Goal: Browse casually: Explore the website without a specific task or goal

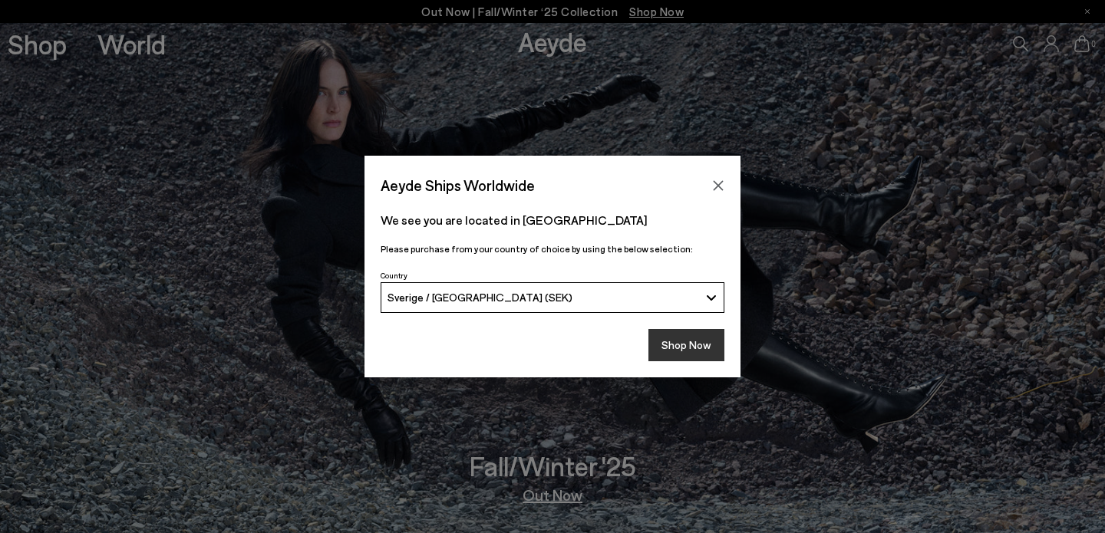
click at [671, 345] on button "Shop Now" at bounding box center [686, 345] width 76 height 32
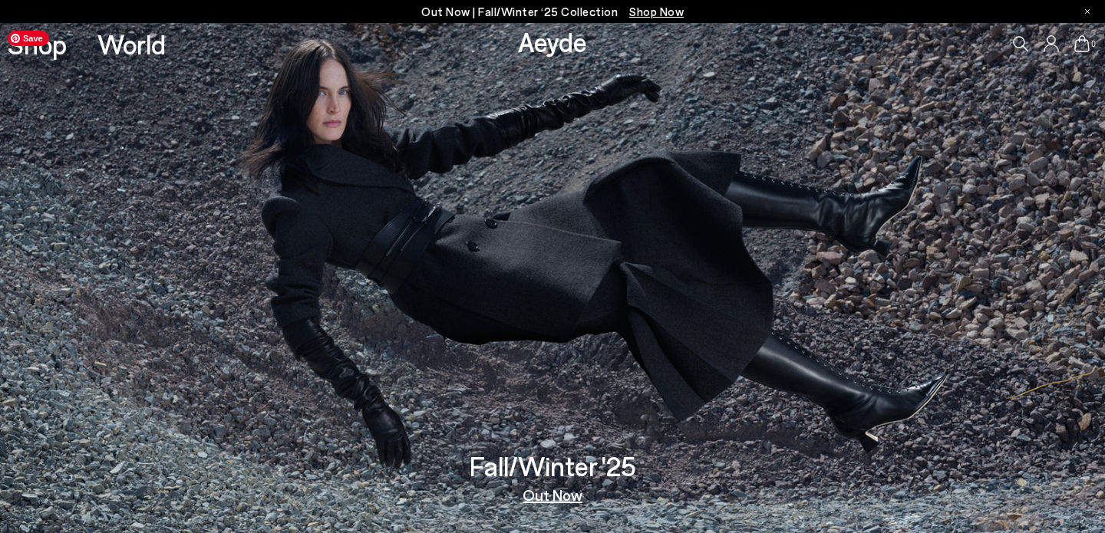
click at [691, 399] on img at bounding box center [552, 278] width 1105 height 510
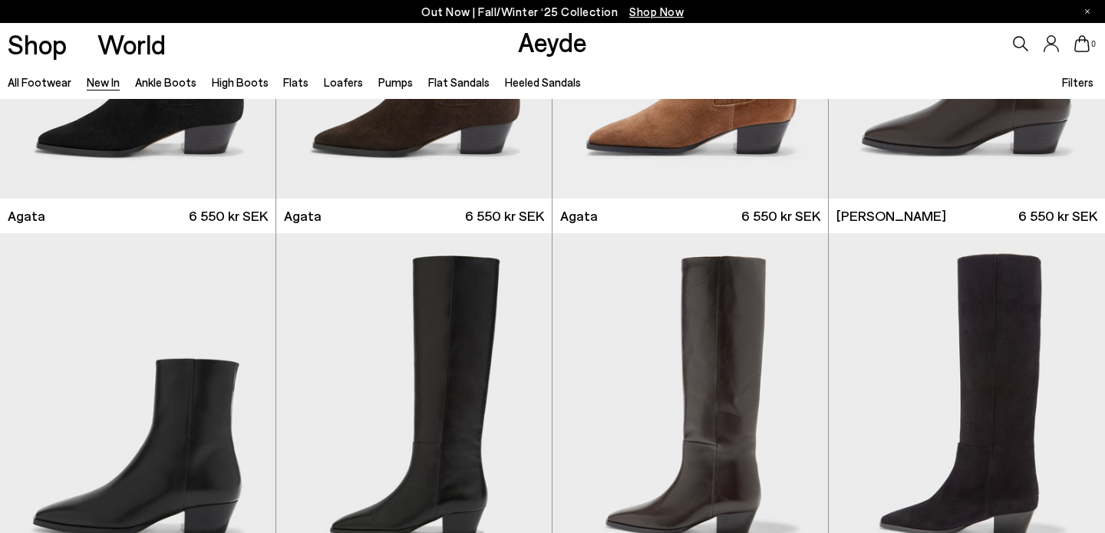
scroll to position [716, 0]
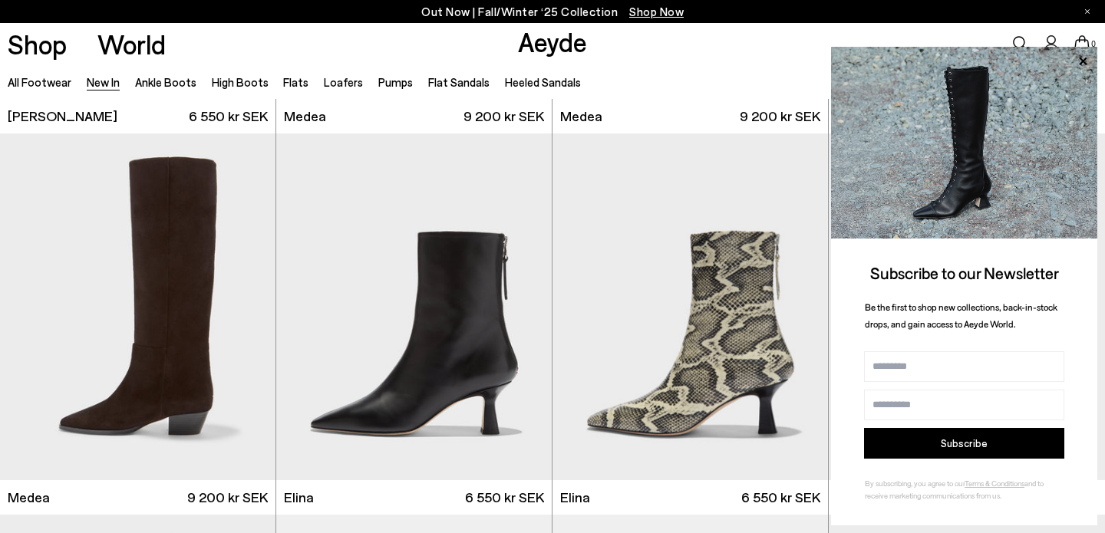
scroll to position [1114, 0]
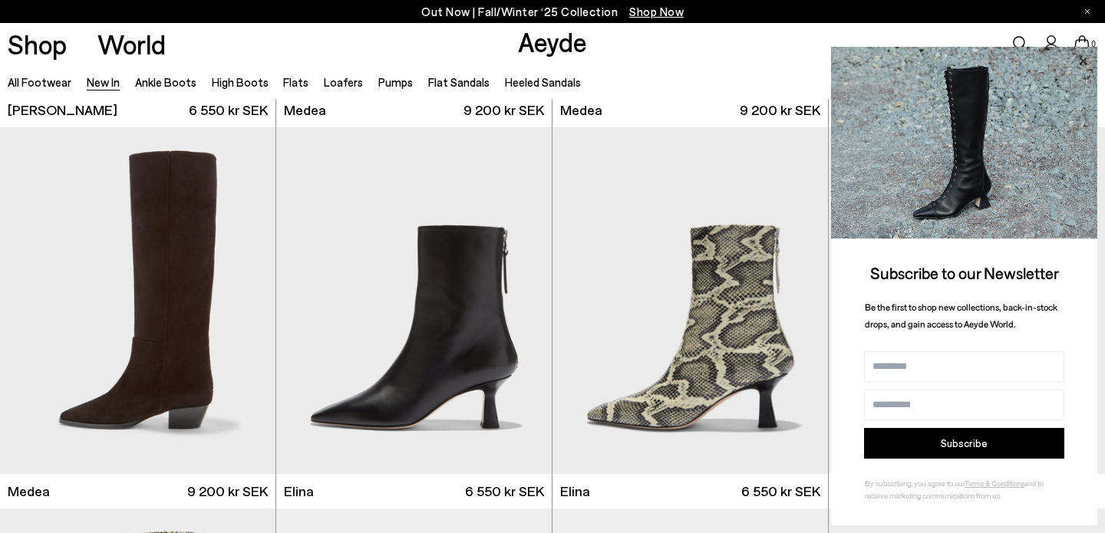
click at [1085, 57] on icon at bounding box center [1083, 61] width 20 height 20
click at [1082, 67] on icon at bounding box center [1083, 61] width 20 height 20
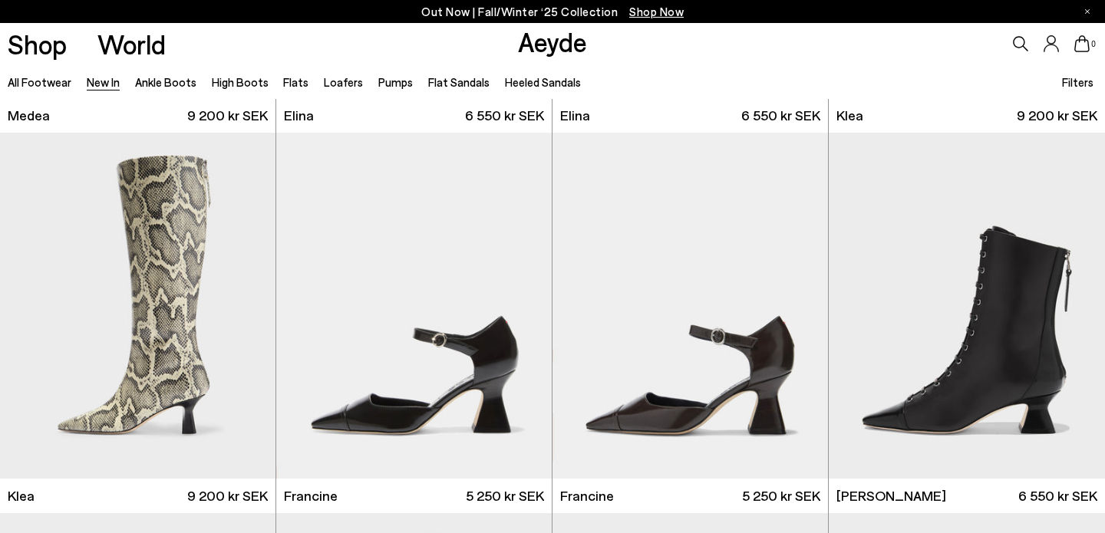
scroll to position [1545, 0]
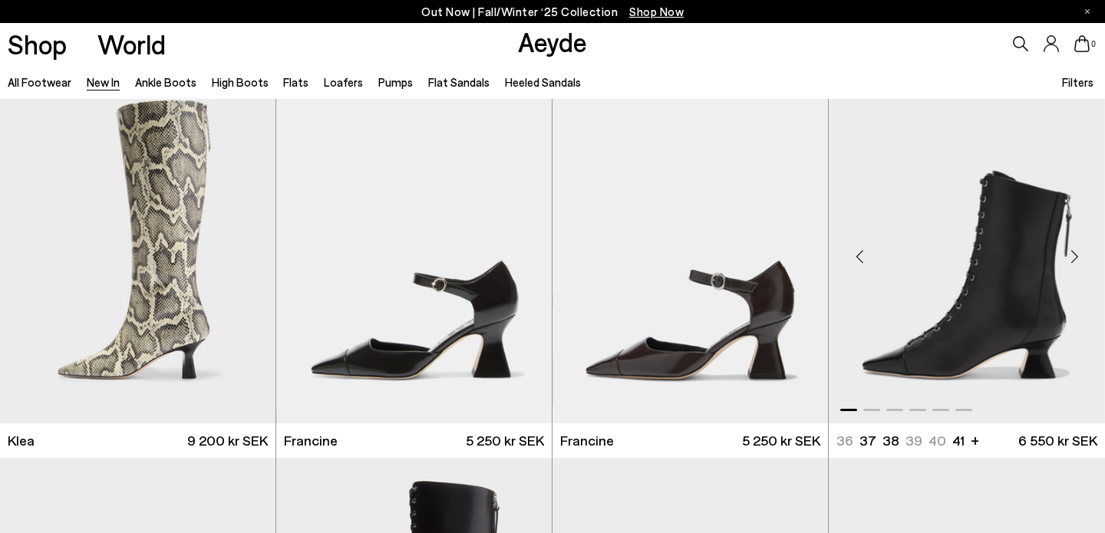
click at [1074, 257] on div "Next slide" at bounding box center [1074, 257] width 46 height 46
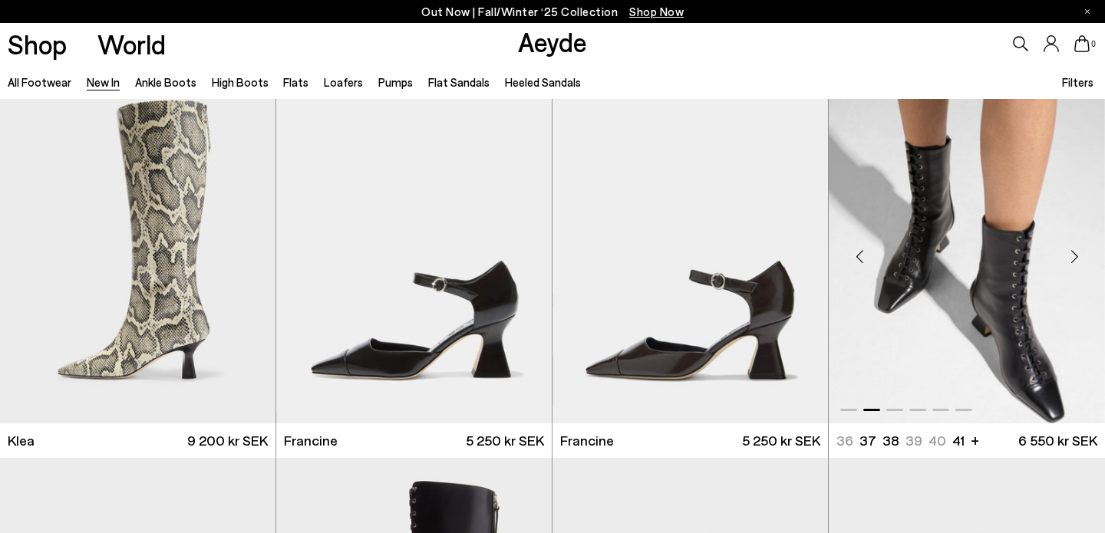
click at [1074, 257] on div "Next slide" at bounding box center [1074, 257] width 46 height 46
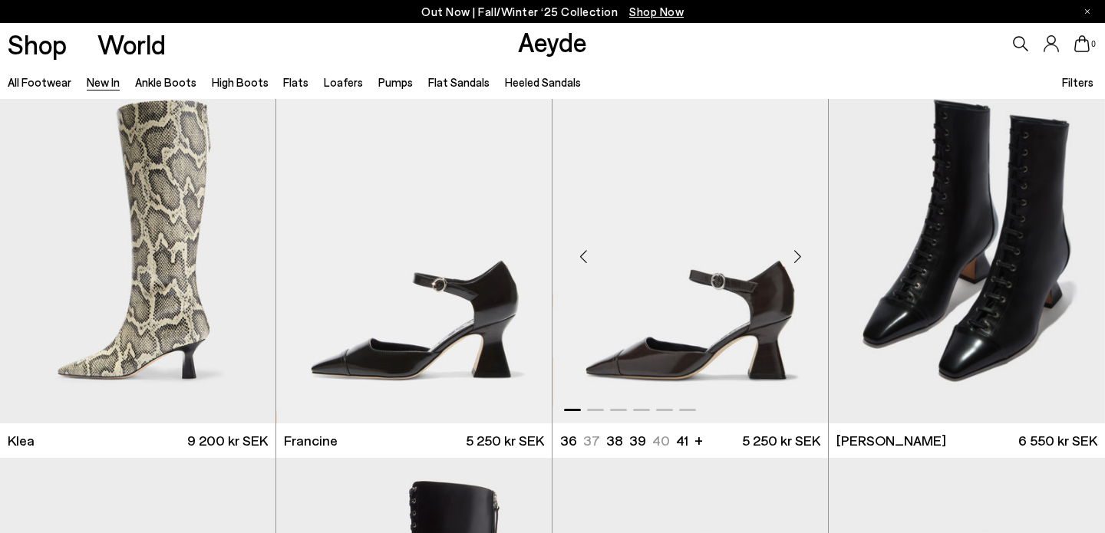
click at [799, 256] on div "Next slide" at bounding box center [797, 257] width 46 height 46
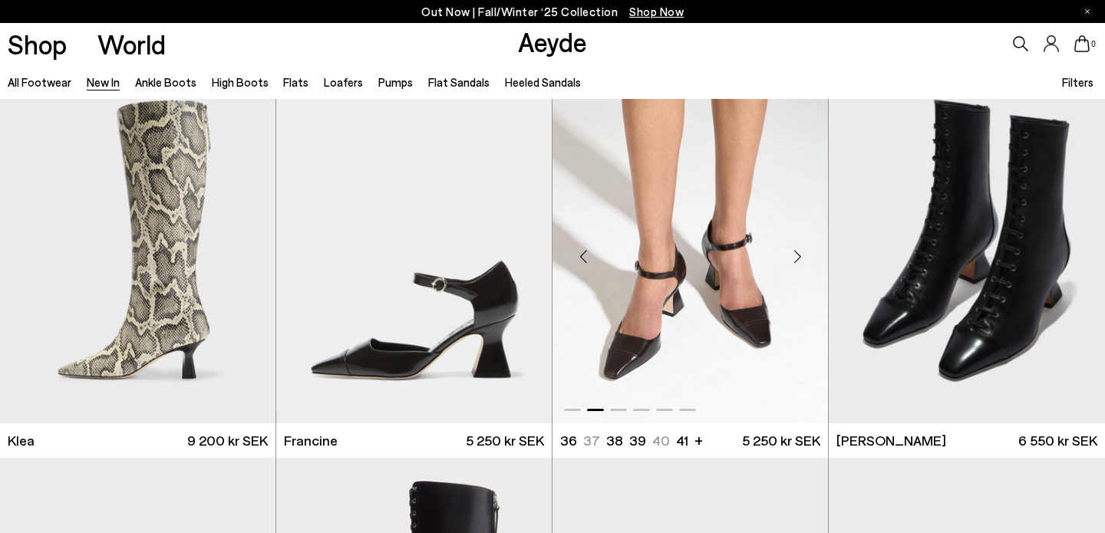
click at [799, 256] on div "Next slide" at bounding box center [797, 257] width 46 height 46
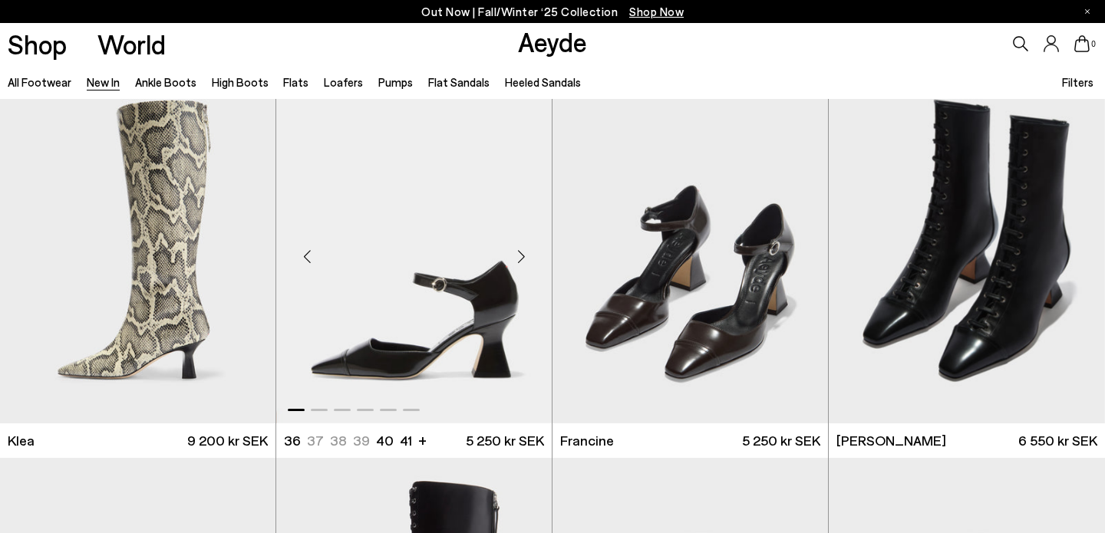
click at [524, 256] on div "Next slide" at bounding box center [521, 257] width 46 height 46
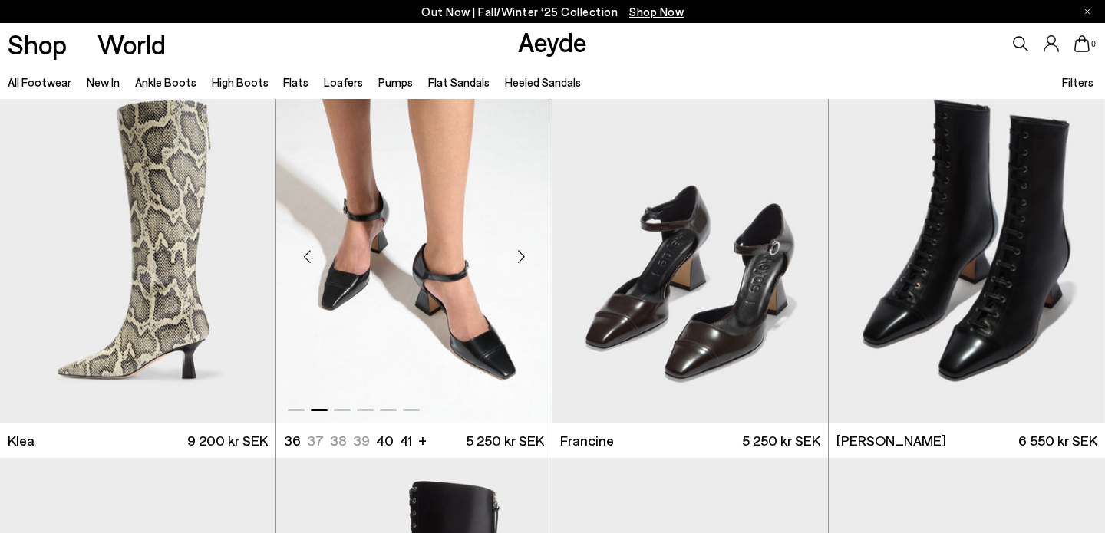
click at [524, 256] on div "Next slide" at bounding box center [521, 257] width 46 height 46
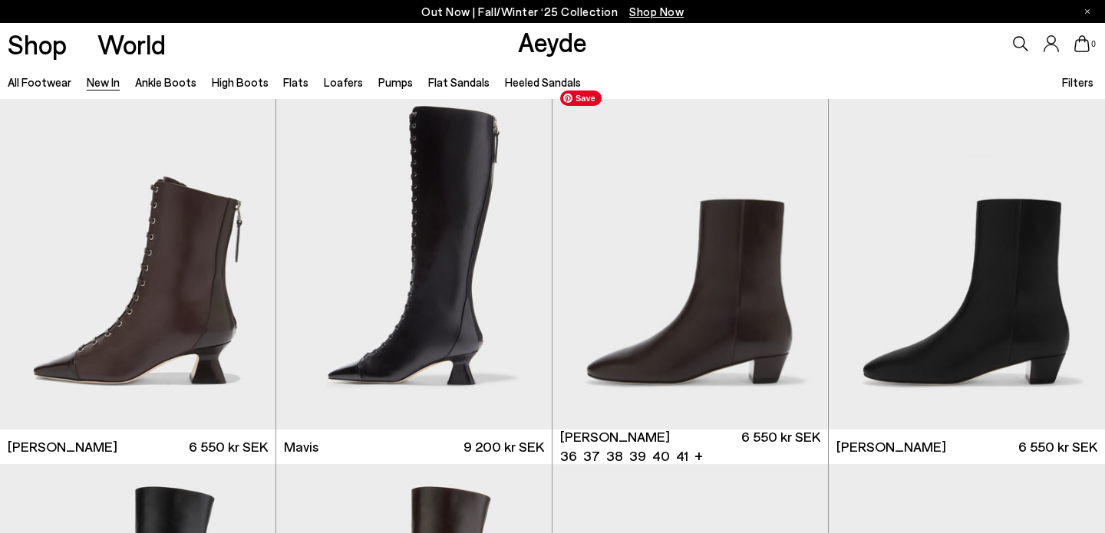
scroll to position [1887, 0]
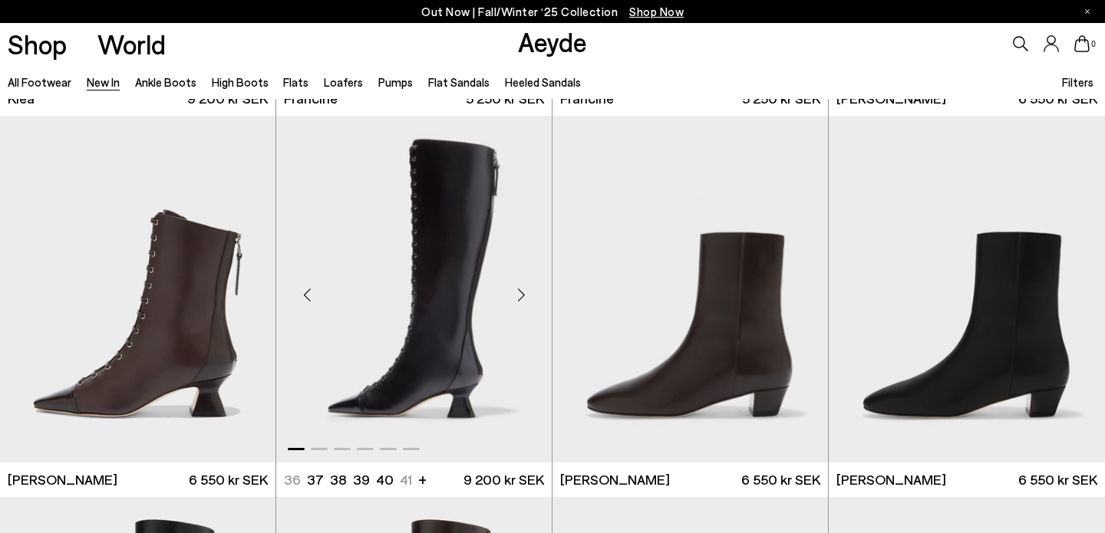
click at [516, 300] on div "Next slide" at bounding box center [521, 295] width 46 height 46
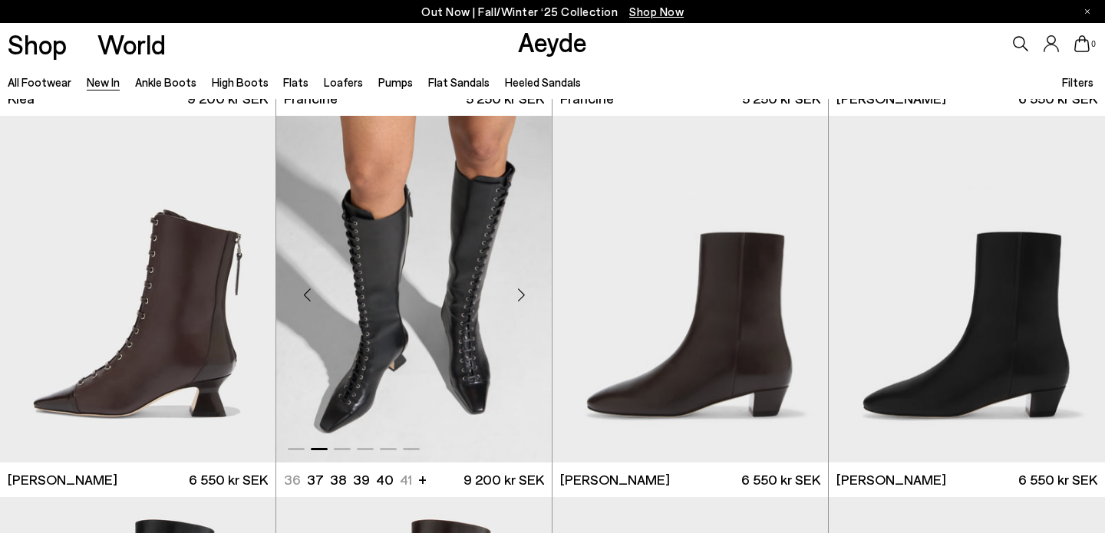
click at [523, 295] on div "Next slide" at bounding box center [521, 295] width 46 height 46
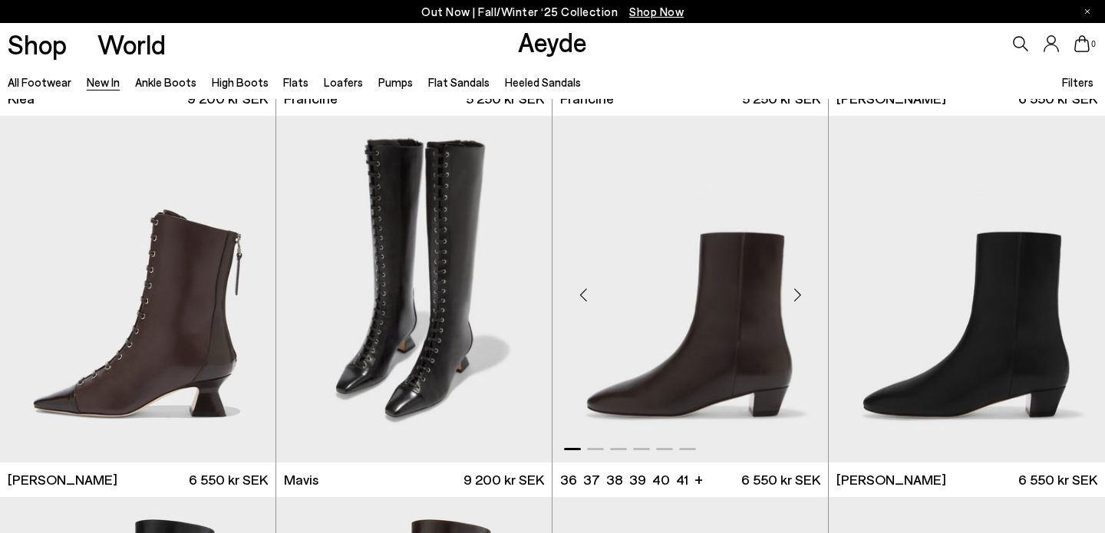
click at [799, 290] on div "Next slide" at bounding box center [797, 295] width 46 height 46
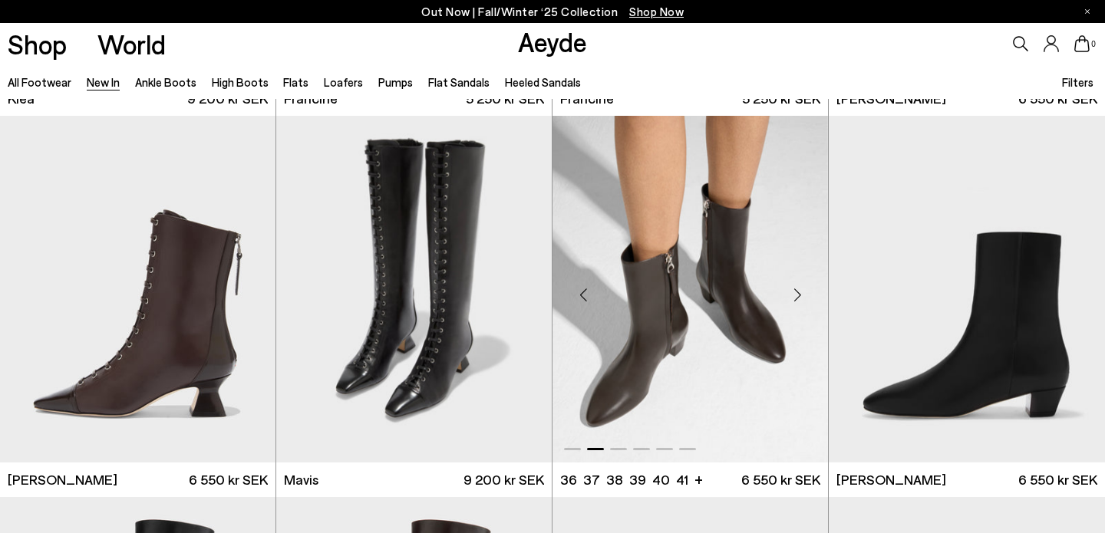
click at [799, 290] on div "Next slide" at bounding box center [797, 295] width 46 height 46
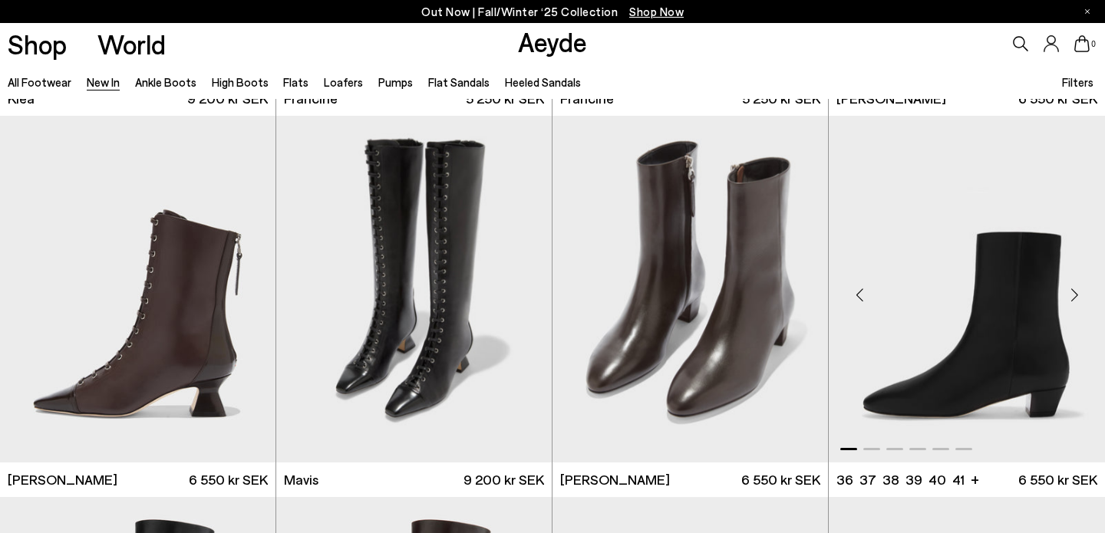
click at [1075, 293] on div "Next slide" at bounding box center [1074, 295] width 46 height 46
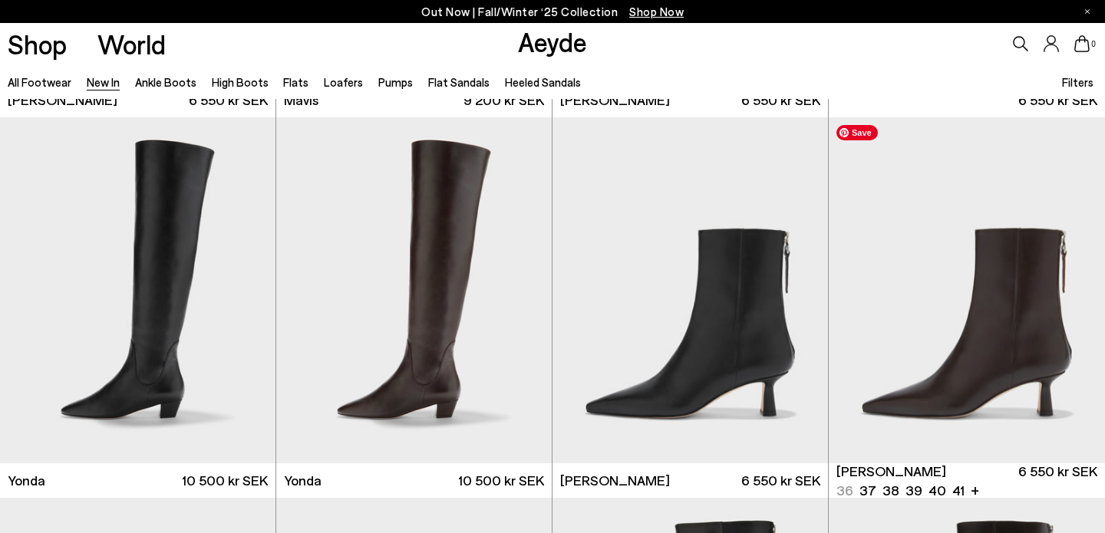
scroll to position [2266, 0]
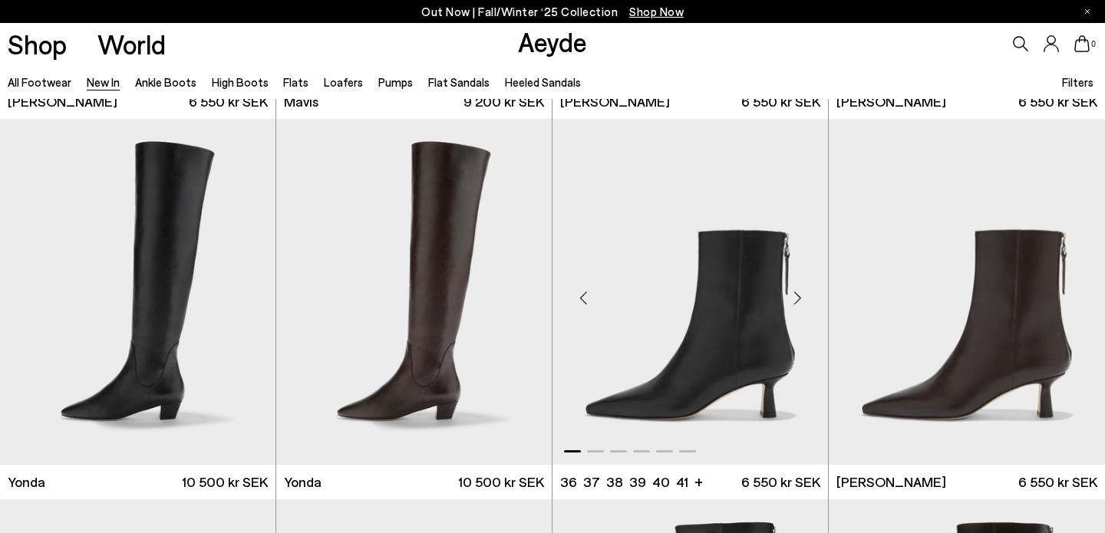
click at [800, 292] on div "Next slide" at bounding box center [797, 298] width 46 height 46
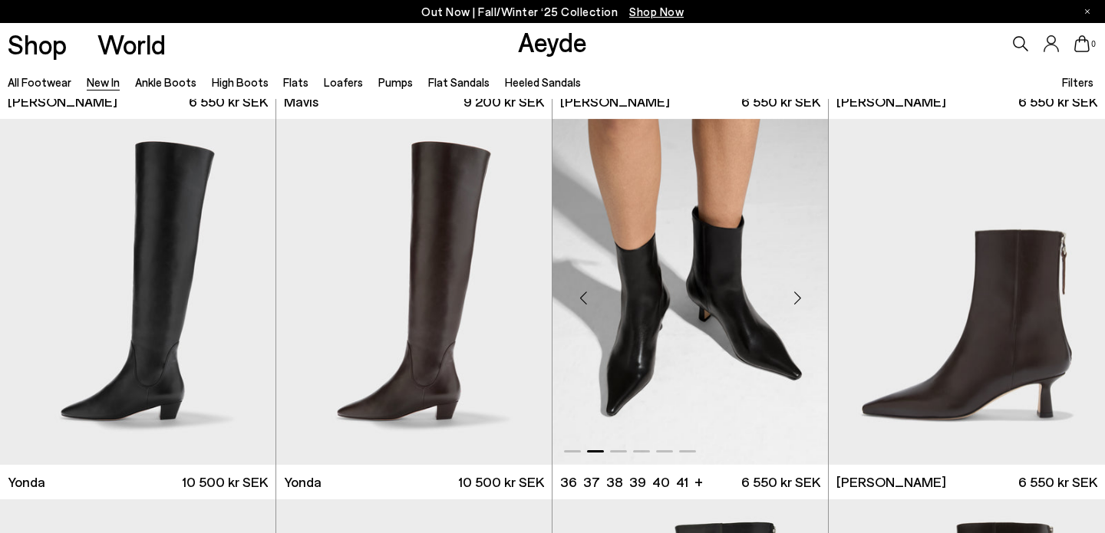
click at [800, 292] on div "Next slide" at bounding box center [797, 298] width 46 height 46
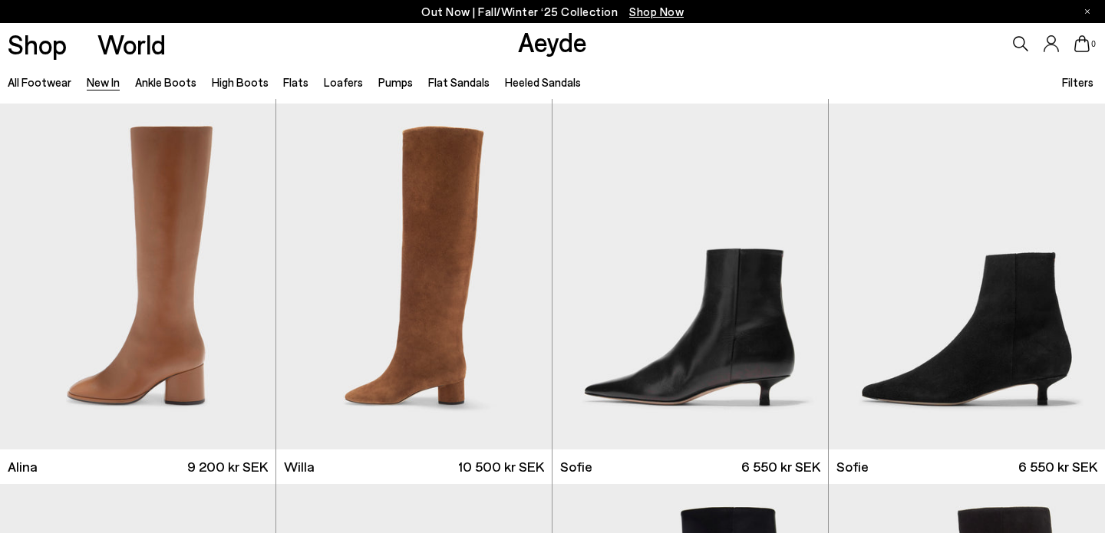
scroll to position [4565, 0]
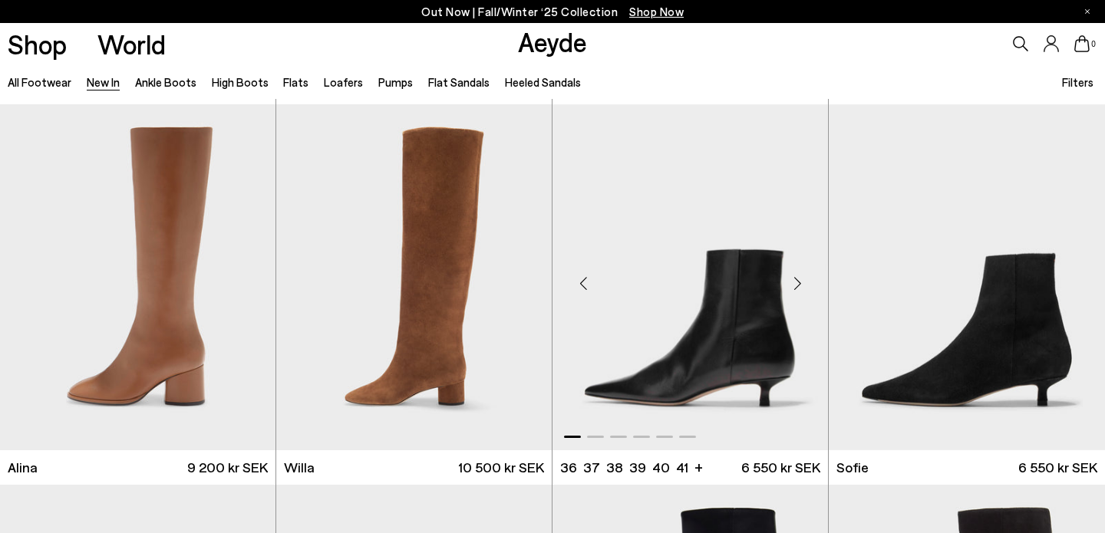
click at [799, 281] on div "Next slide" at bounding box center [797, 284] width 46 height 46
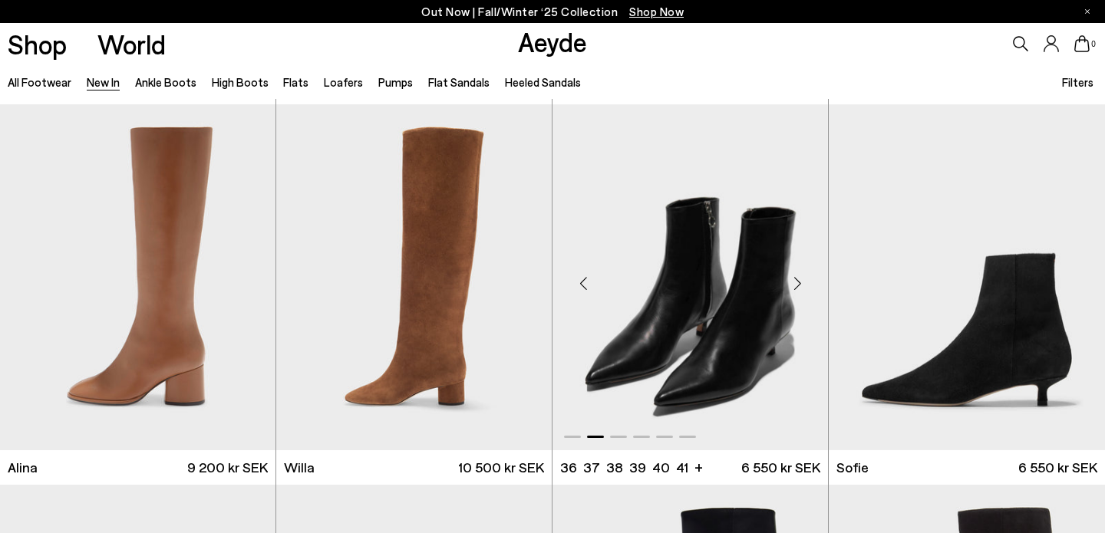
click at [799, 281] on div "Next slide" at bounding box center [797, 284] width 46 height 46
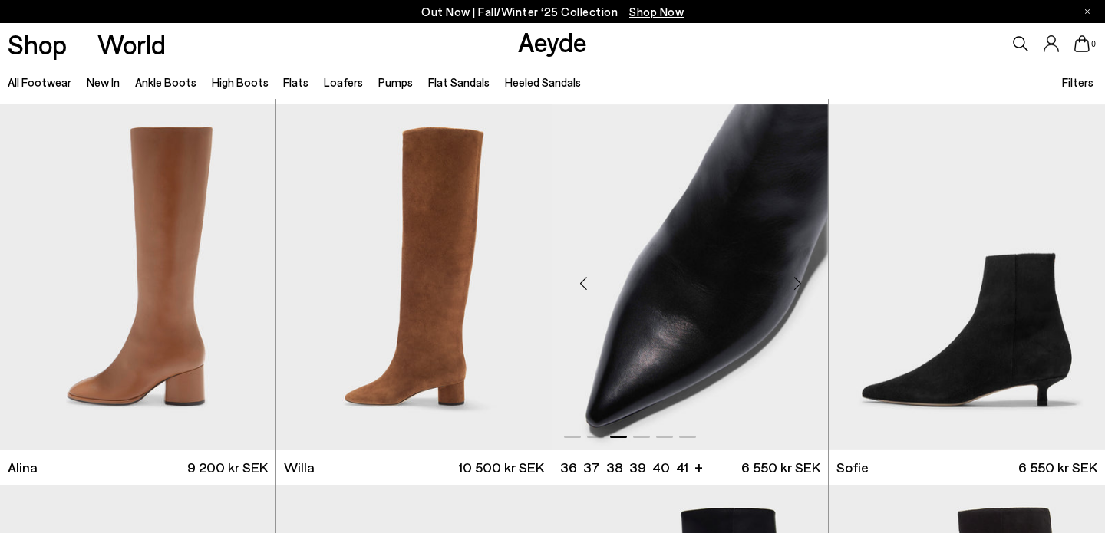
click at [799, 281] on div "Next slide" at bounding box center [797, 284] width 46 height 46
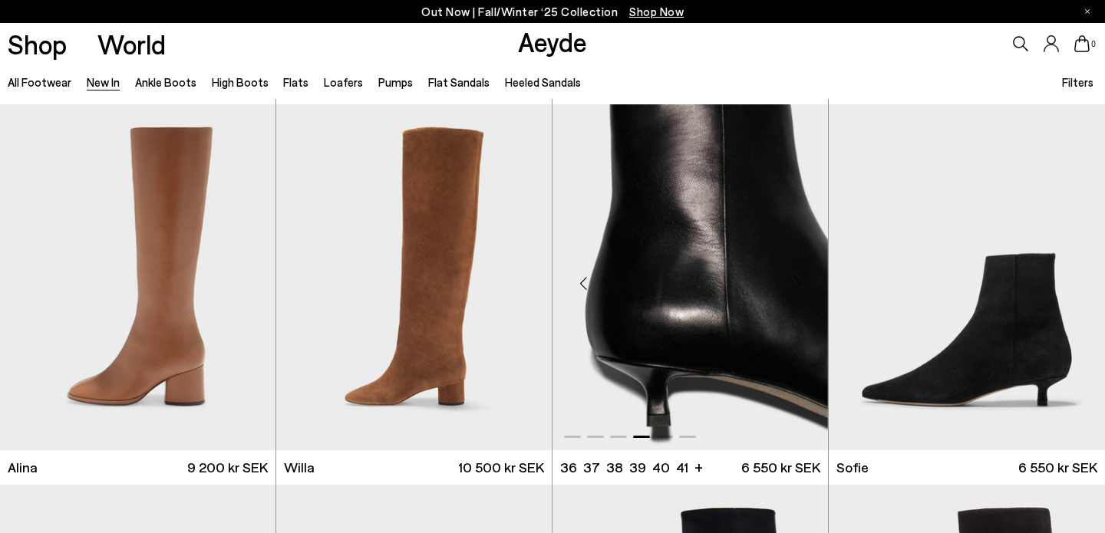
click at [799, 281] on div "Next slide" at bounding box center [797, 284] width 46 height 46
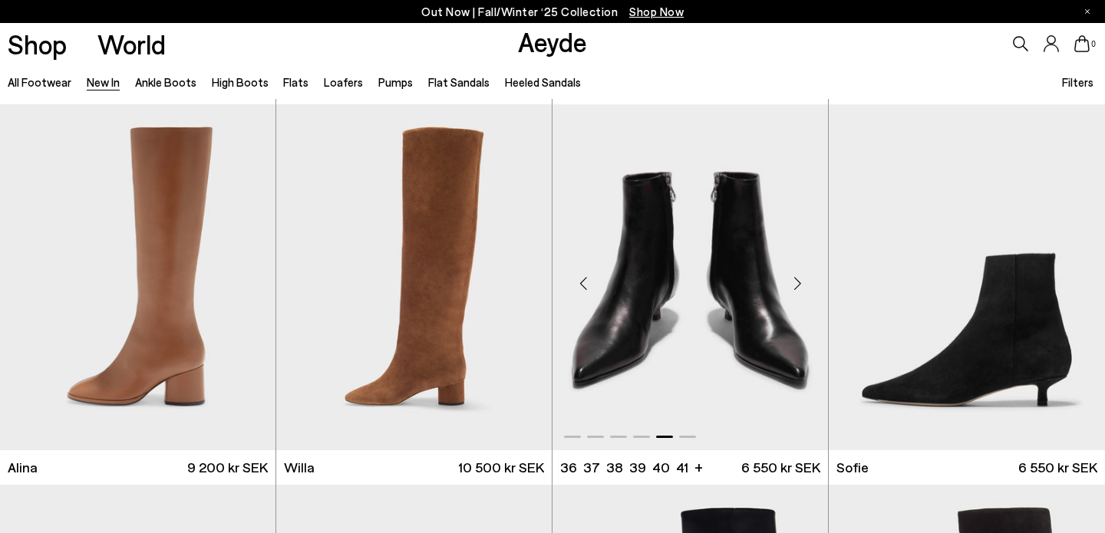
click at [799, 281] on div "Next slide" at bounding box center [797, 284] width 46 height 46
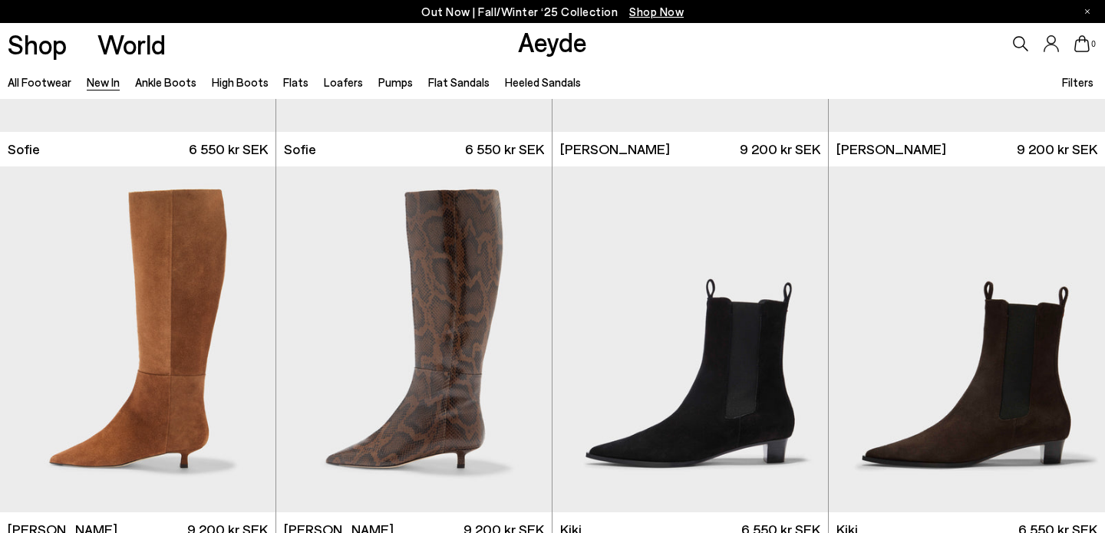
scroll to position [5288, 0]
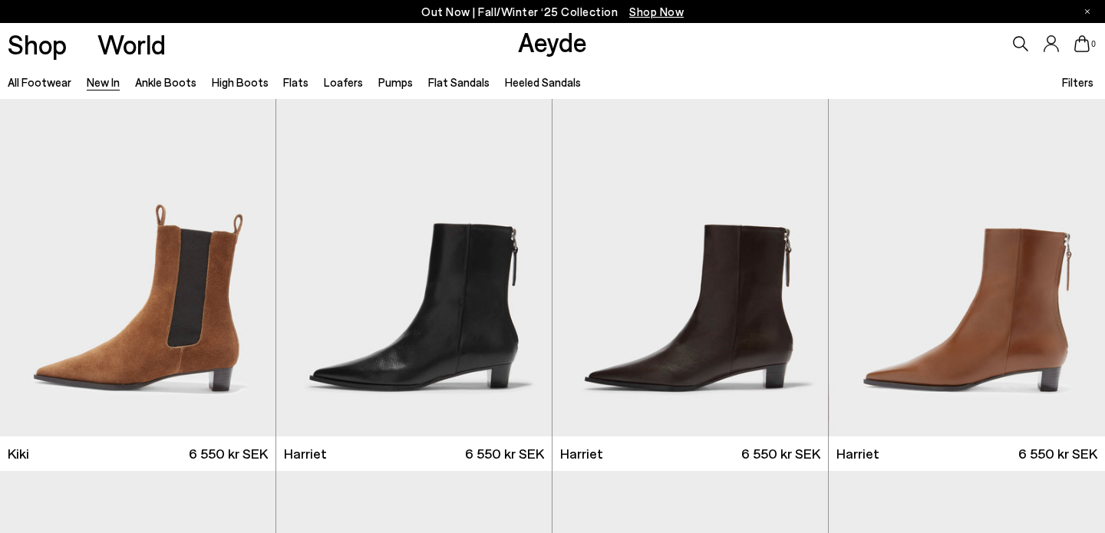
scroll to position [5710, 0]
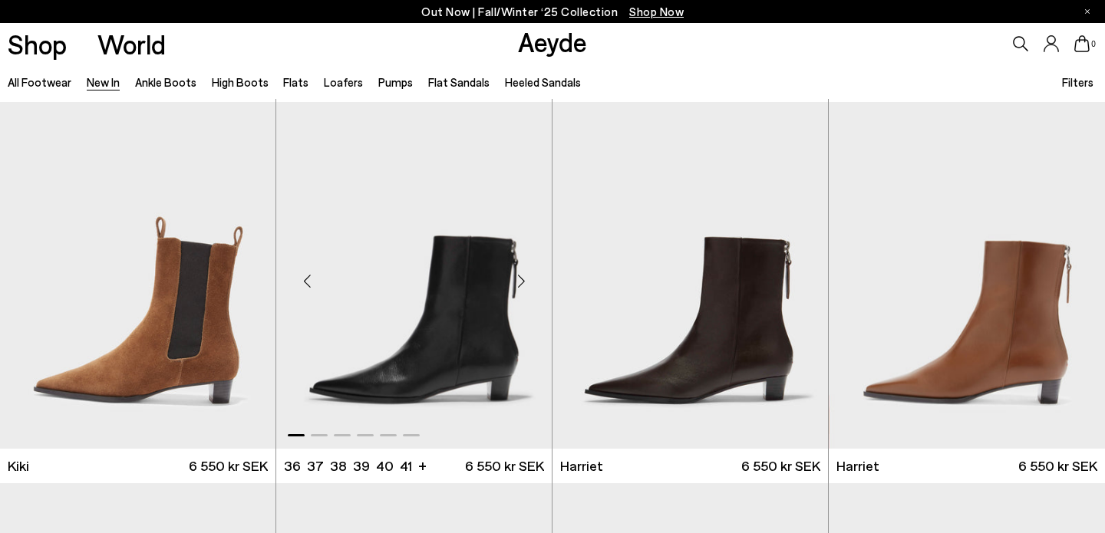
click at [521, 280] on div "Next slide" at bounding box center [521, 282] width 46 height 46
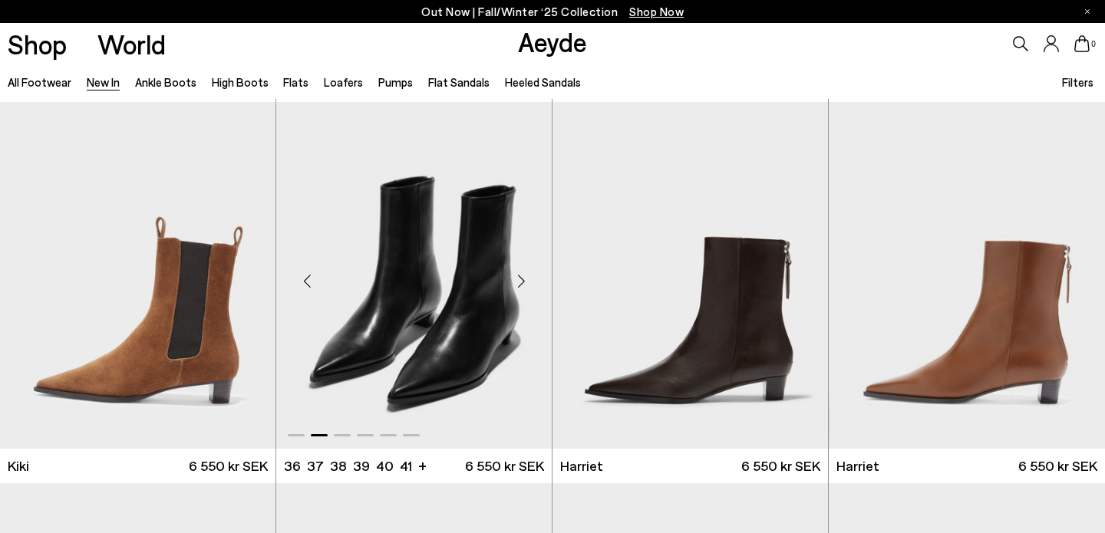
click at [521, 280] on div "Next slide" at bounding box center [521, 282] width 46 height 46
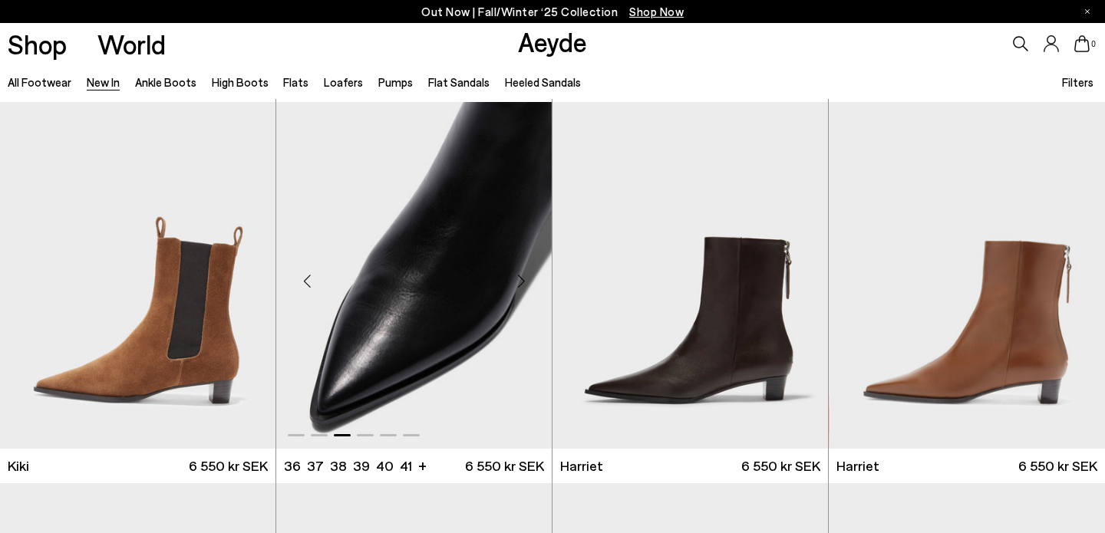
click at [521, 280] on div "Next slide" at bounding box center [521, 282] width 46 height 46
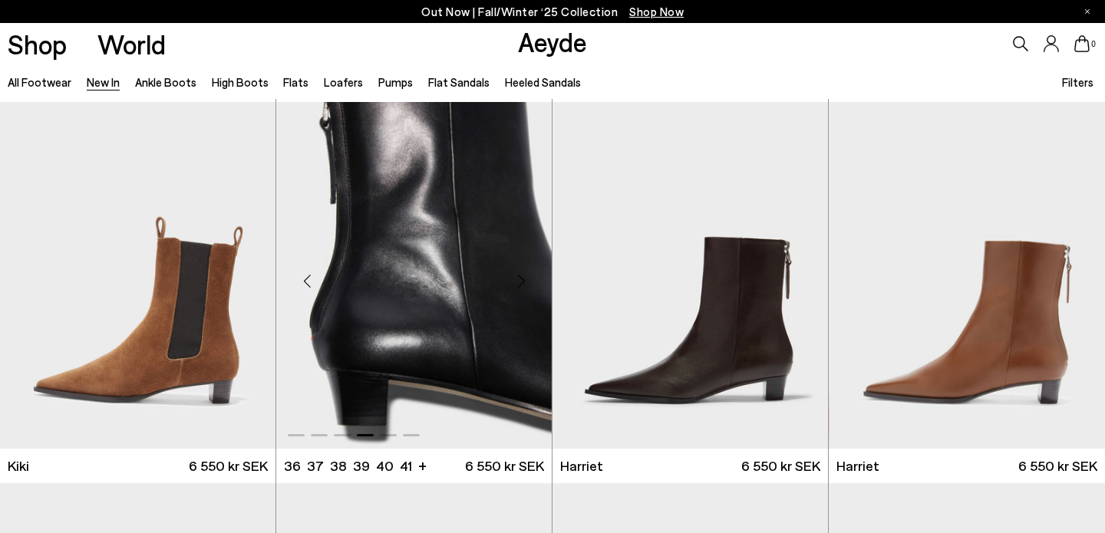
click at [521, 280] on div "Next slide" at bounding box center [521, 282] width 46 height 46
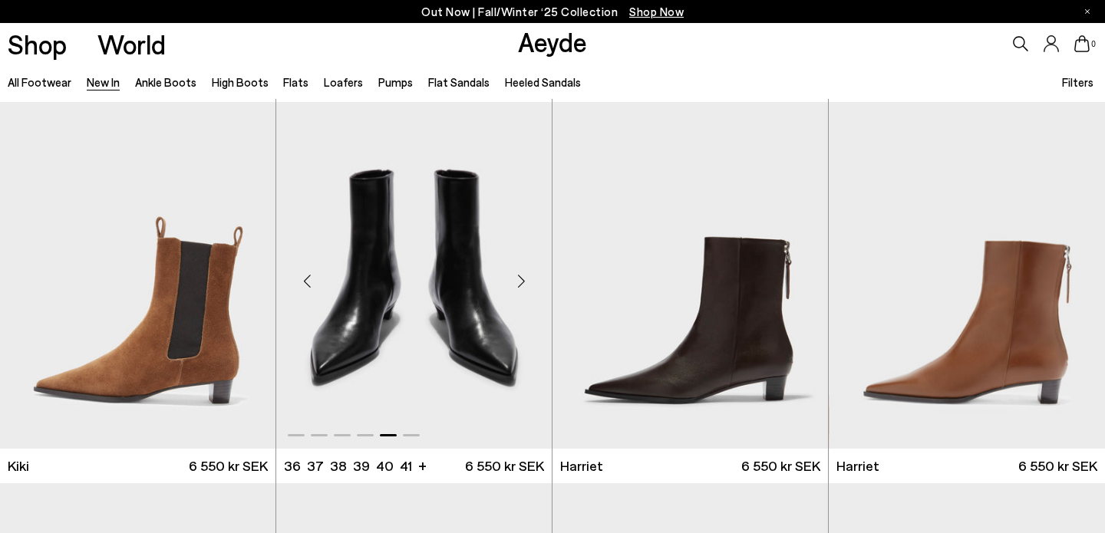
click at [521, 280] on div "Next slide" at bounding box center [521, 282] width 46 height 46
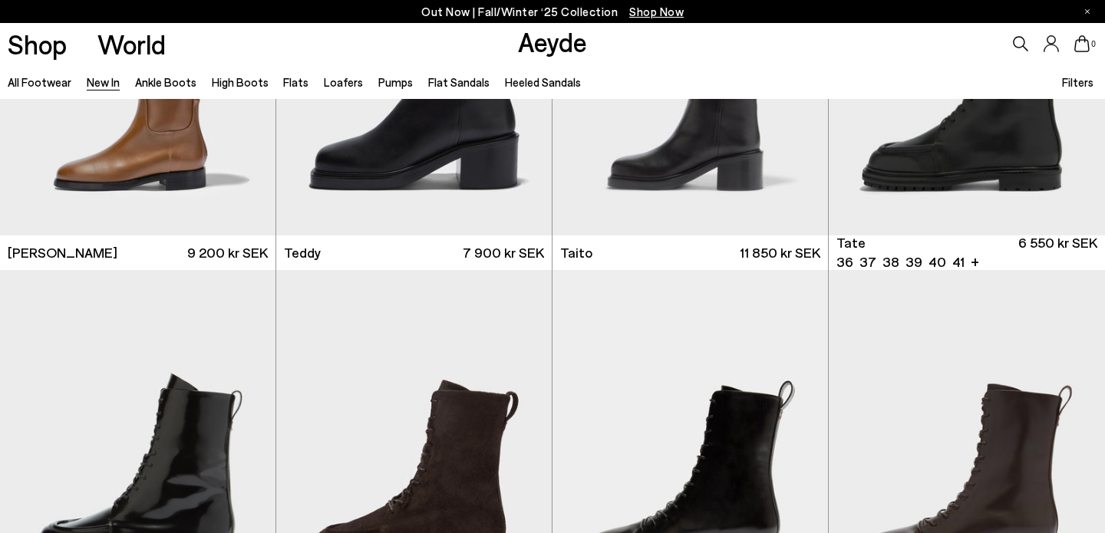
scroll to position [7073, 0]
